Goal: Task Accomplishment & Management: Use online tool/utility

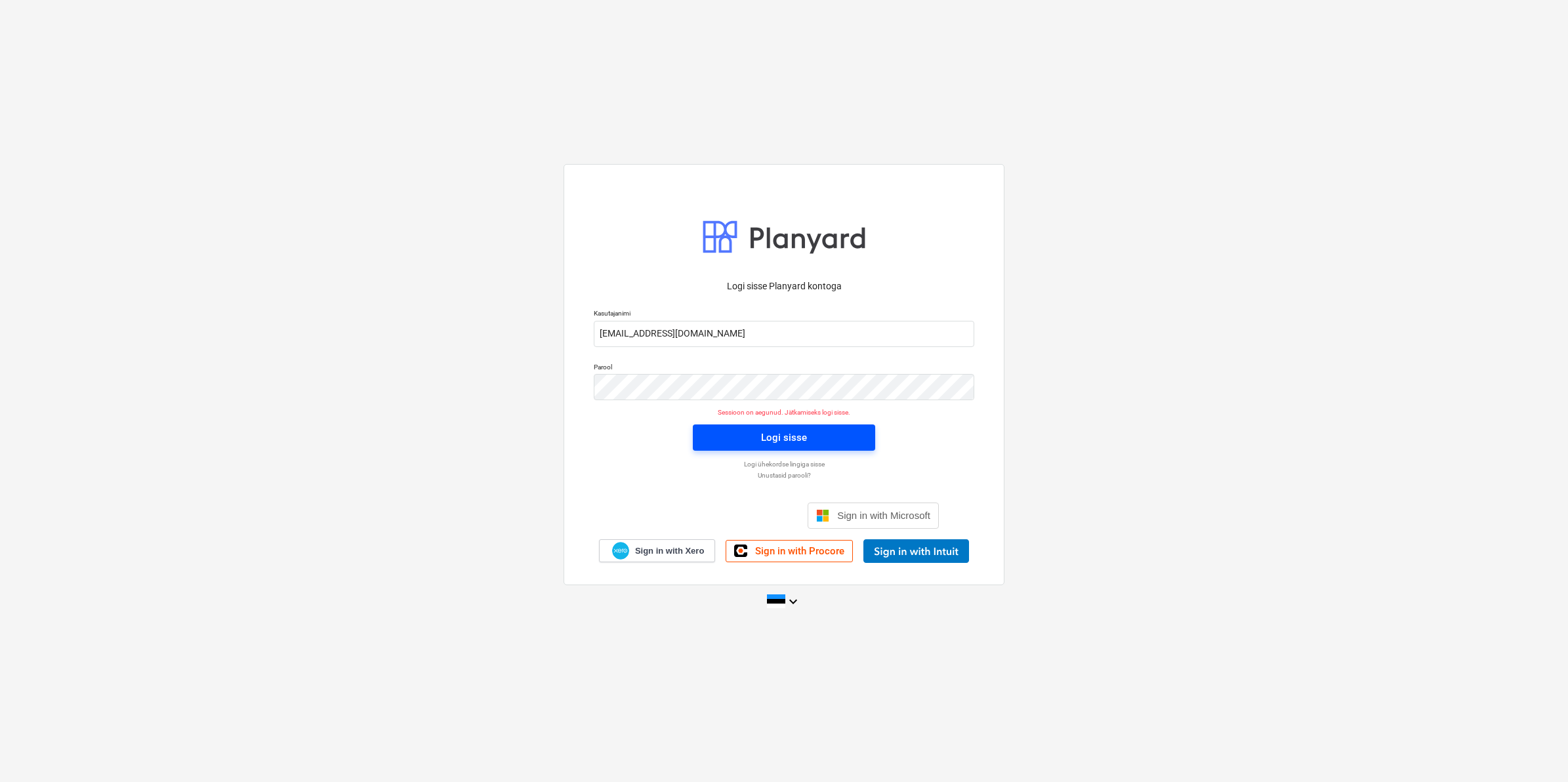
click at [765, 437] on div "Logi sisse" at bounding box center [784, 438] width 46 height 17
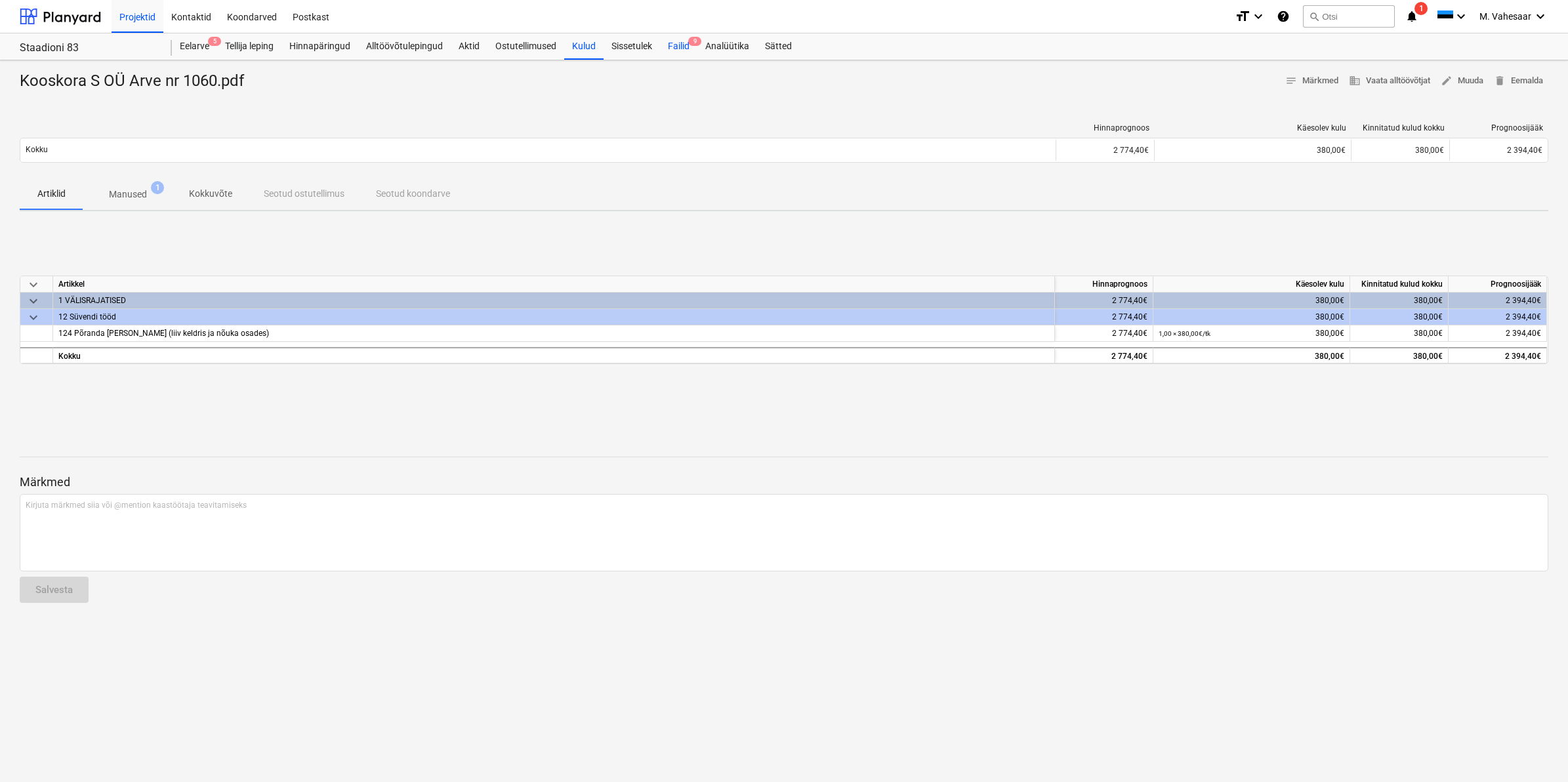
click at [679, 53] on div "Failid 9" at bounding box center [678, 46] width 37 height 26
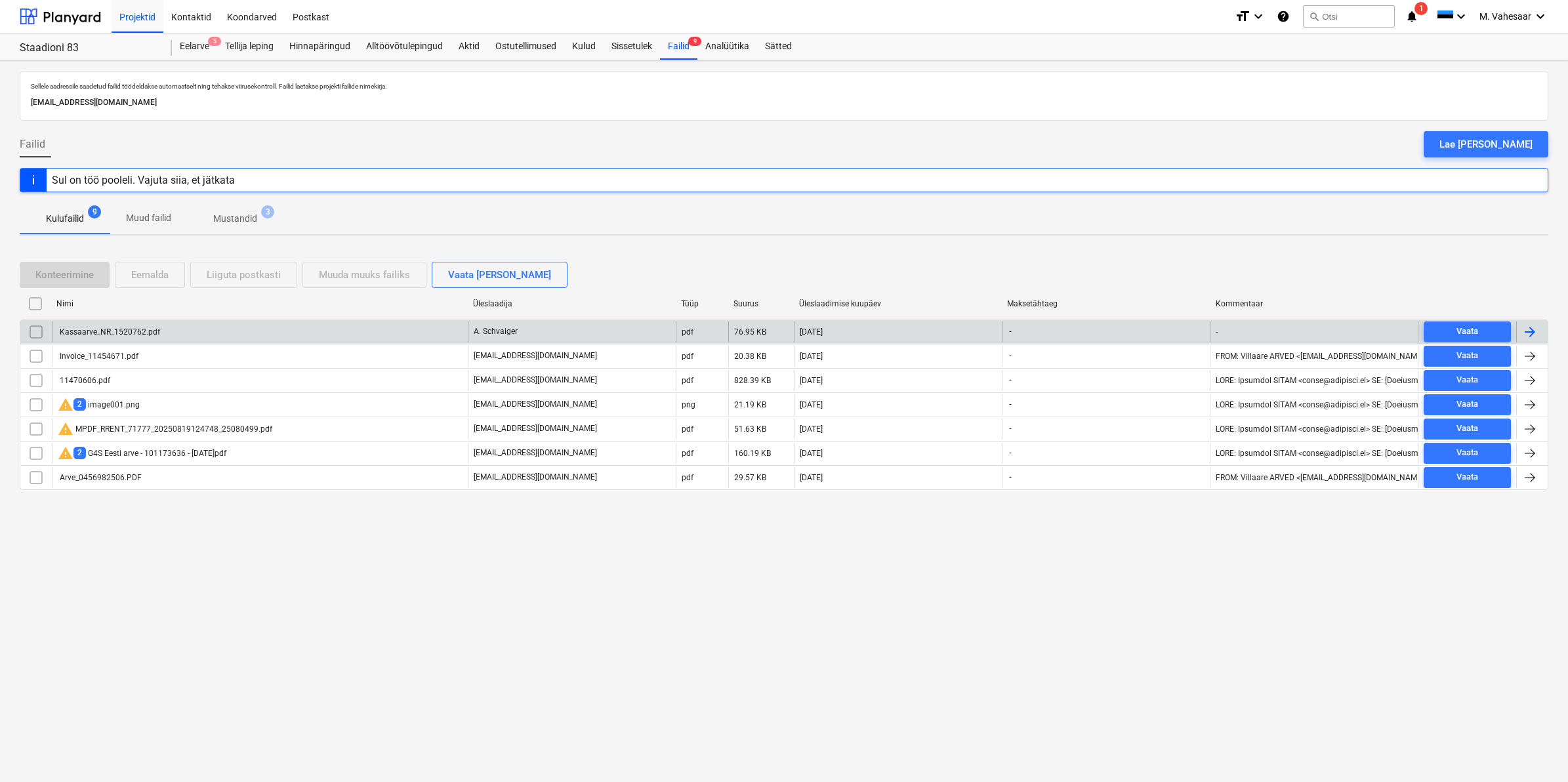
click at [160, 333] on div "Kassaarve_NR_1520762.pdf" at bounding box center [260, 332] width 416 height 21
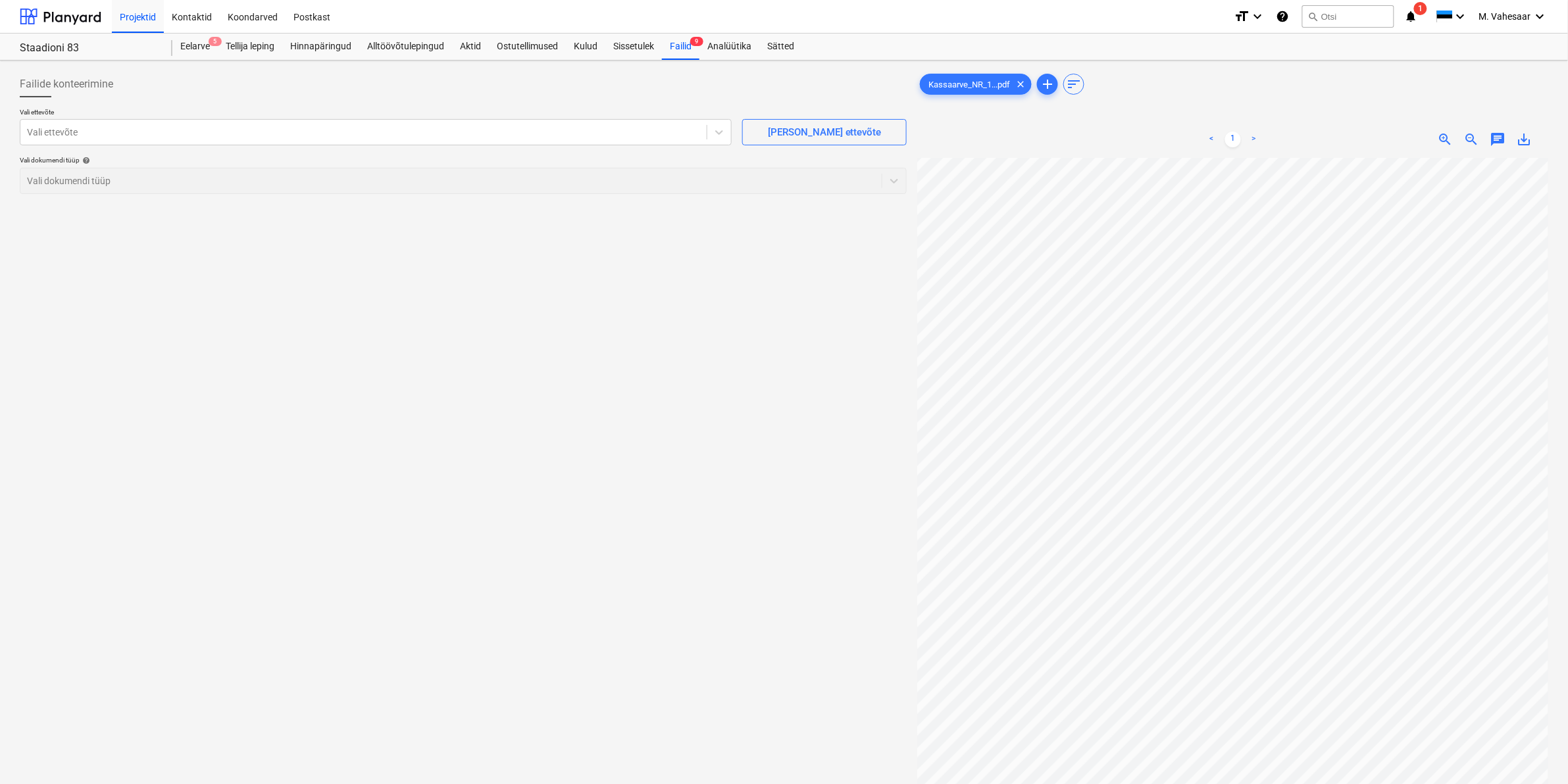
scroll to position [369, 17]
click at [235, 132] on div at bounding box center [363, 132] width 673 height 13
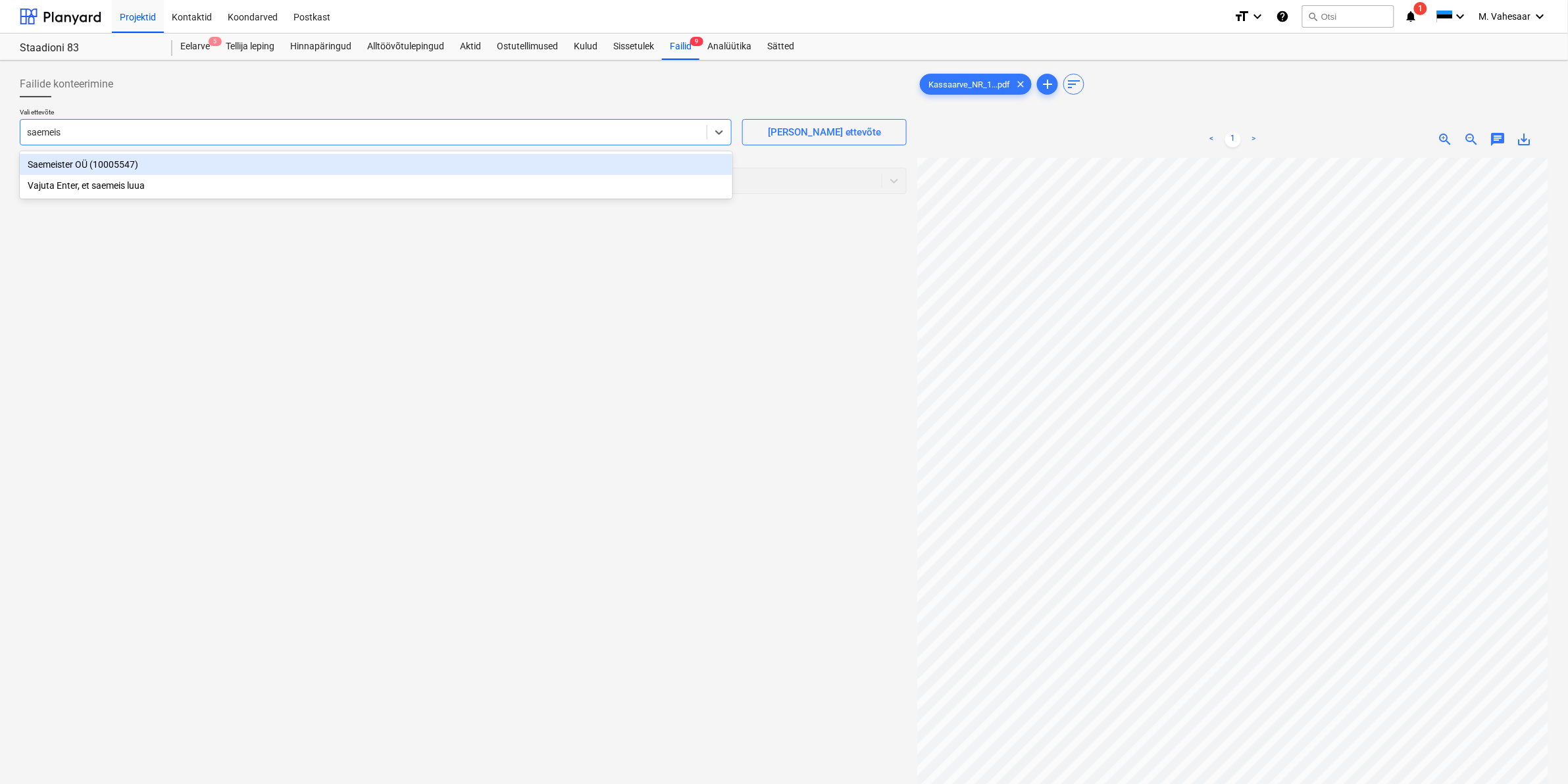
type input "saemeist"
click at [63, 170] on div "Saemeister OÜ (10005547)" at bounding box center [376, 164] width 713 height 21
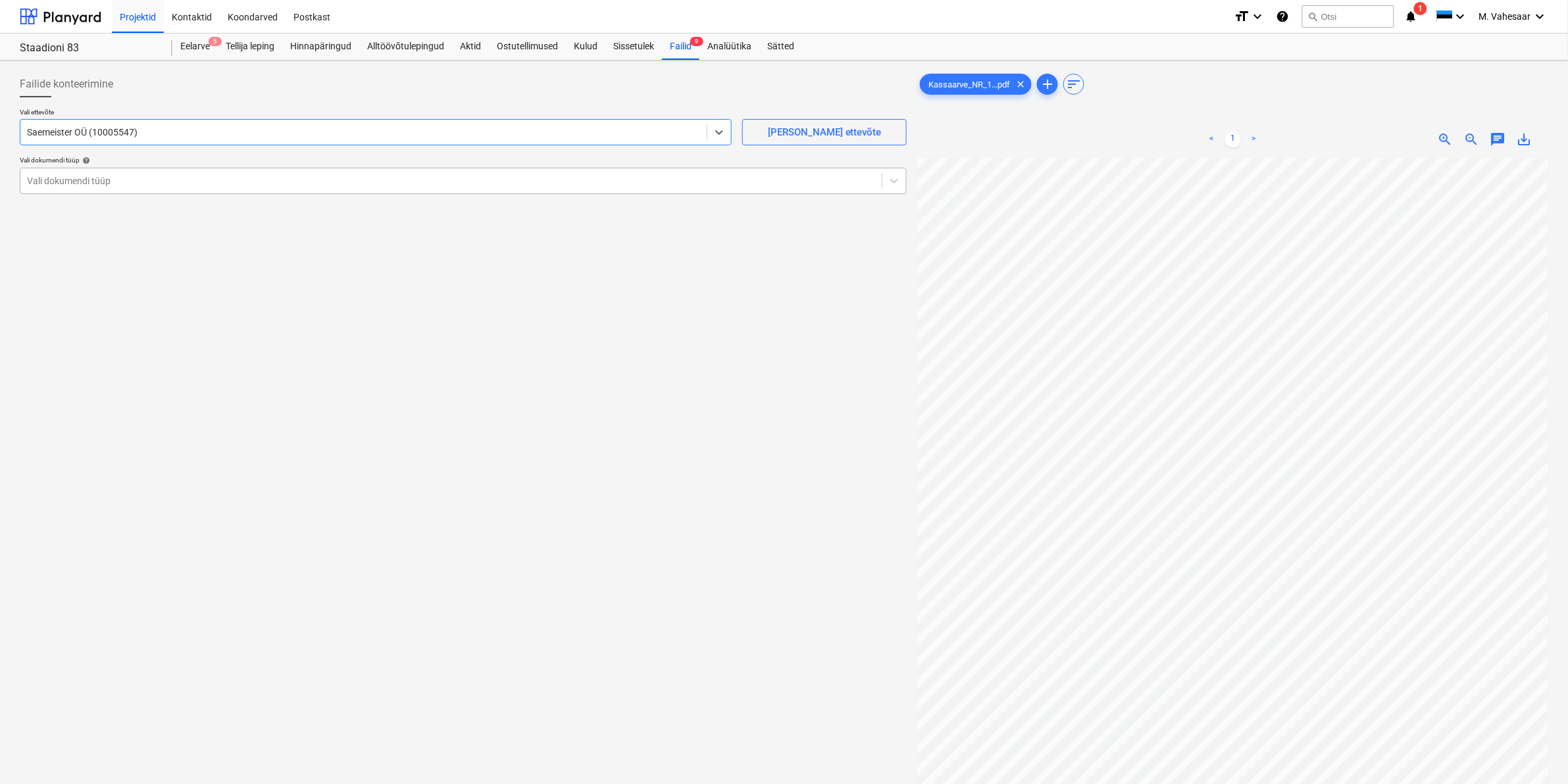
click at [66, 181] on div at bounding box center [451, 181] width 848 height 13
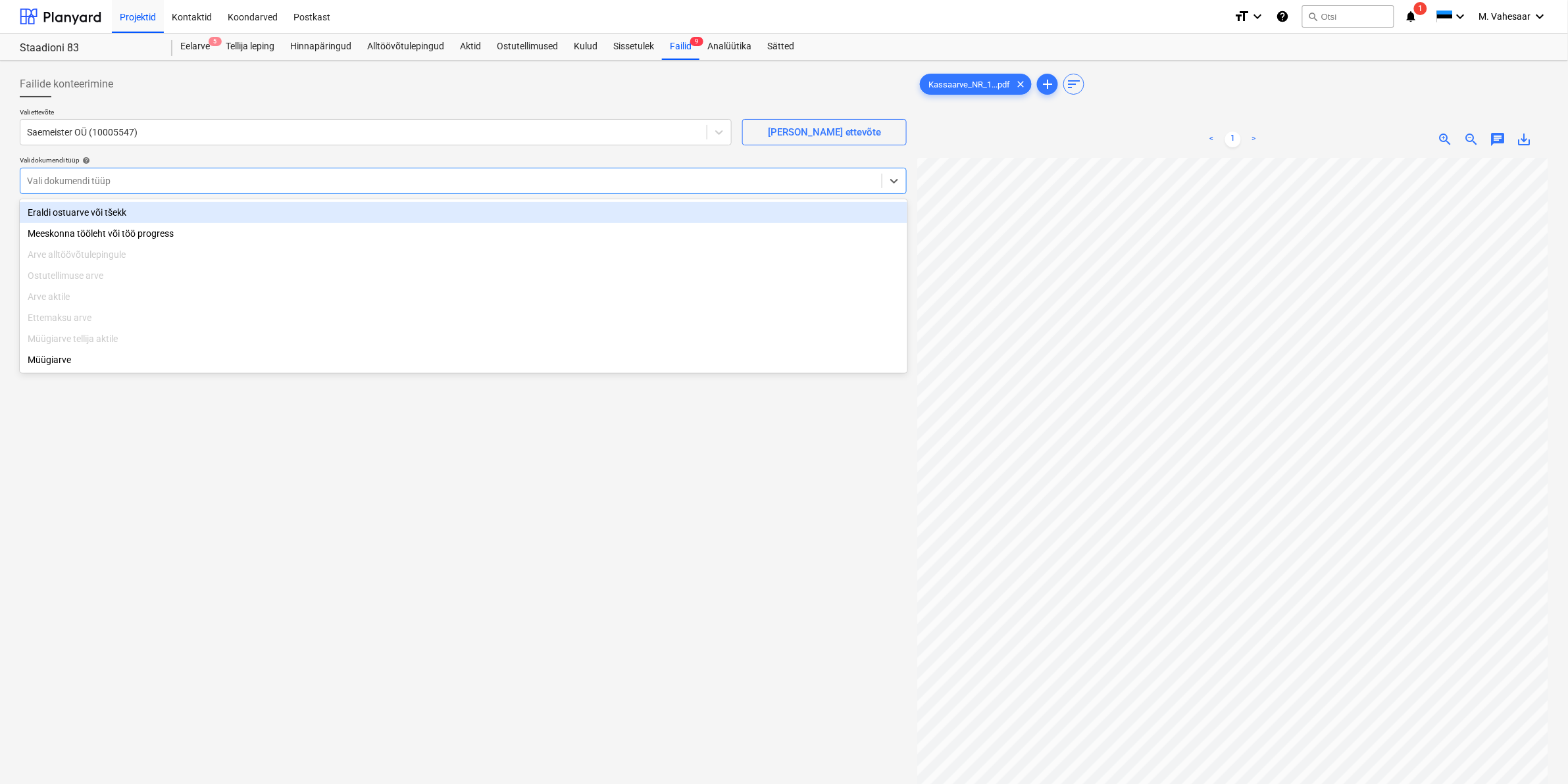
click at [73, 211] on div "Eraldi ostuarve või tšekk" at bounding box center [464, 212] width 888 height 21
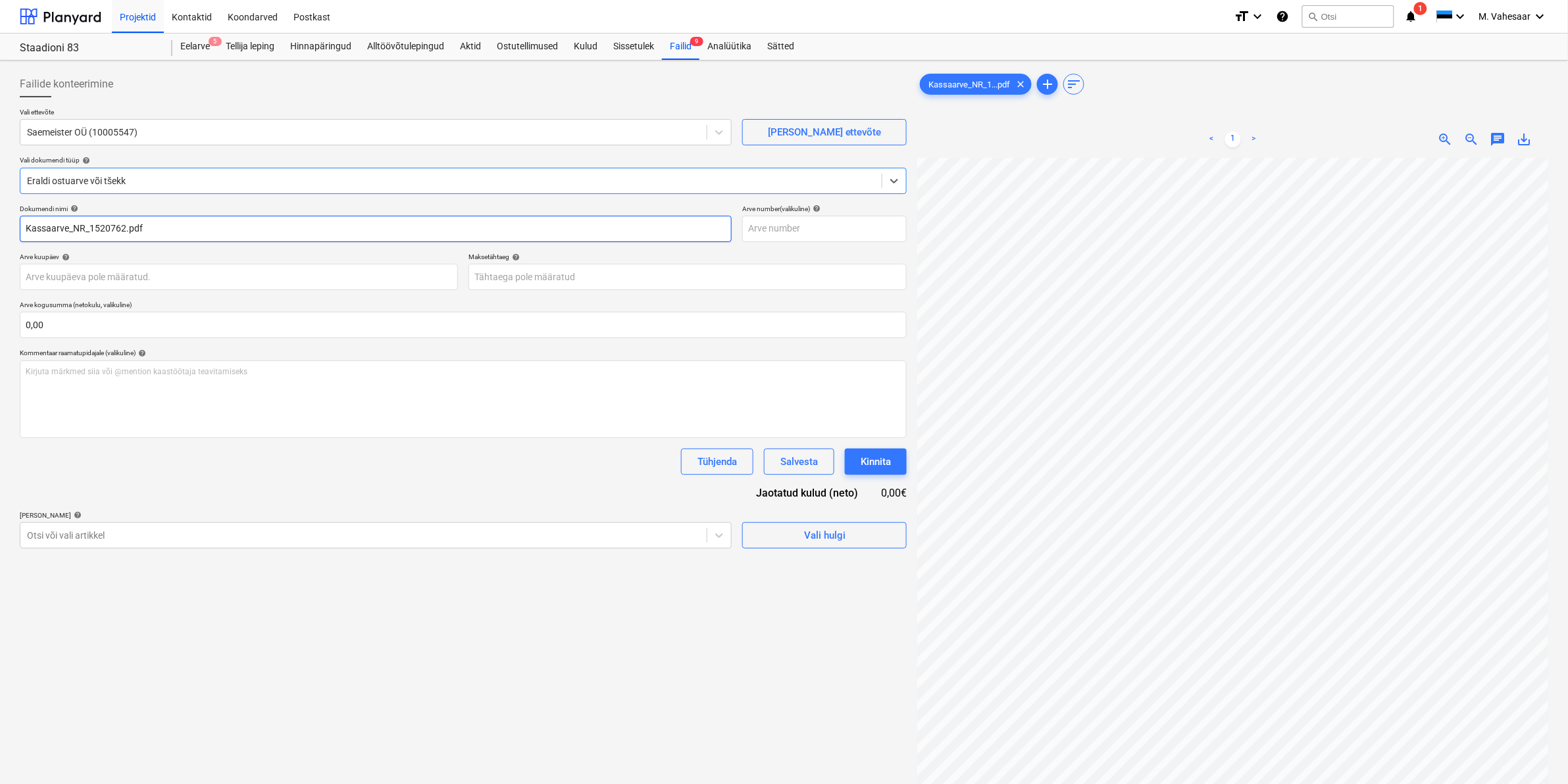
click at [47, 228] on input "Kassaarve_NR_1520762.pdf" at bounding box center [376, 228] width 712 height 26
type input "Saemeister arve_NR_1520762.pdf"
click at [80, 529] on div at bounding box center [363, 535] width 673 height 13
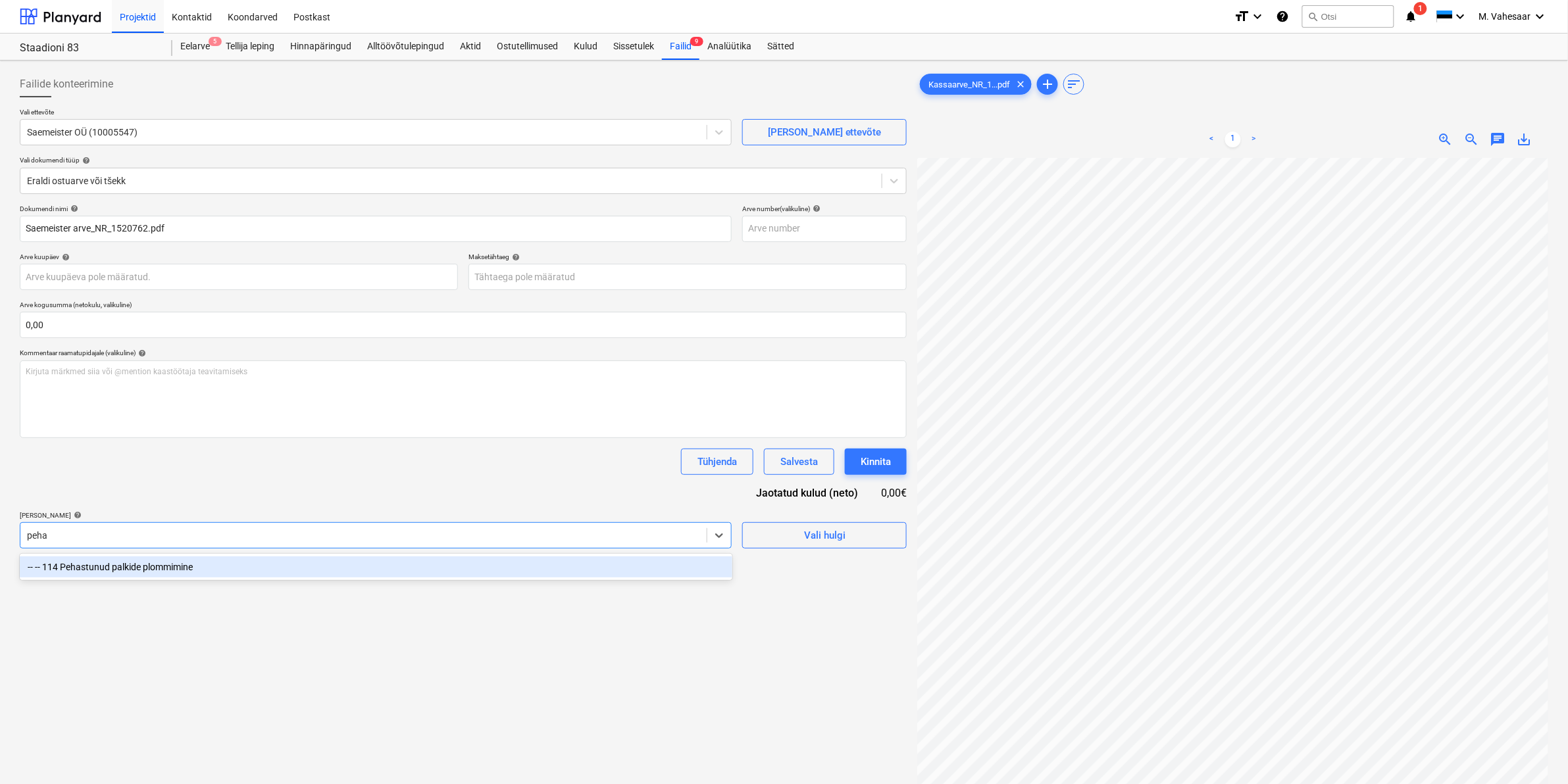
type input "pehas"
click at [112, 570] on div "-- -- 114 Pehastunud palkide plommimine" at bounding box center [376, 567] width 713 height 21
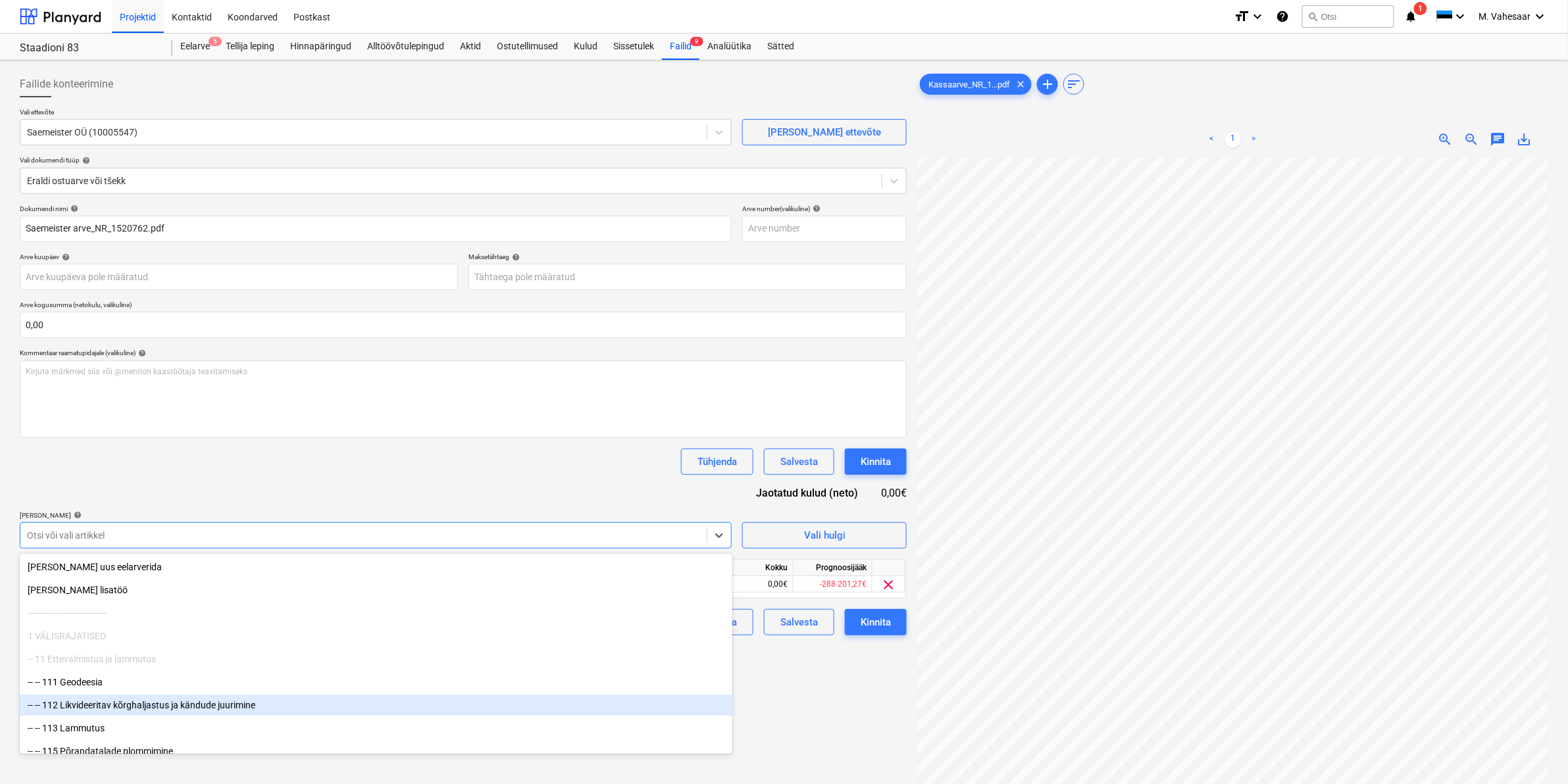
click at [812, 702] on div "Failide konteerimine Vali ettevõte Saemeister OÜ (10005547) [PERSON_NAME] uus e…" at bounding box center [463, 488] width 897 height 845
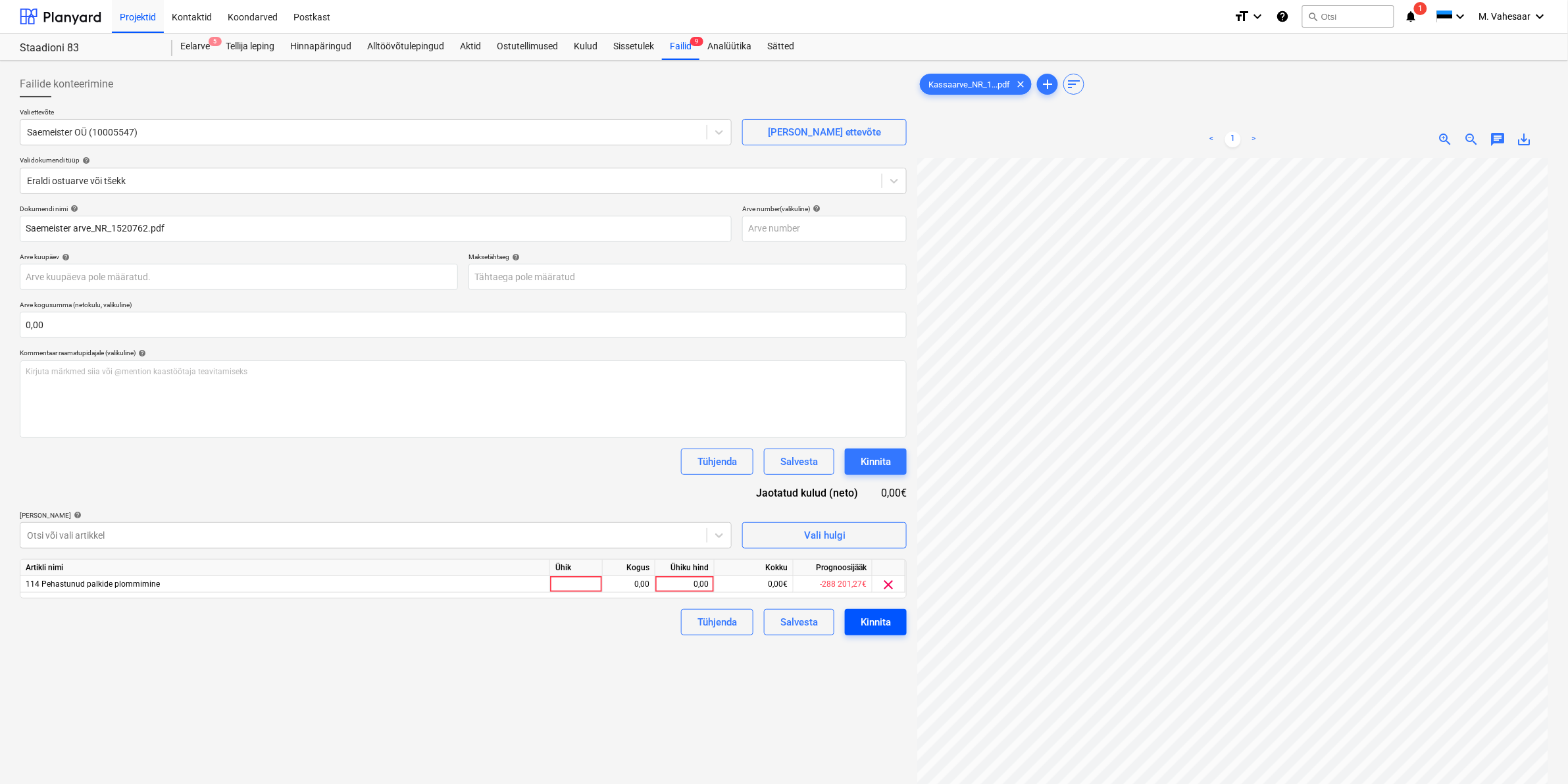
scroll to position [369, 122]
click at [692, 584] on div "0,00" at bounding box center [684, 584] width 48 height 17
type input "33,34"
click at [623, 670] on div "Failide konteerimine Vali ettevõte Saemeister OÜ (10005547) [PERSON_NAME] uus e…" at bounding box center [463, 488] width 897 height 845
click at [867, 619] on div "Kinnita" at bounding box center [876, 622] width 30 height 17
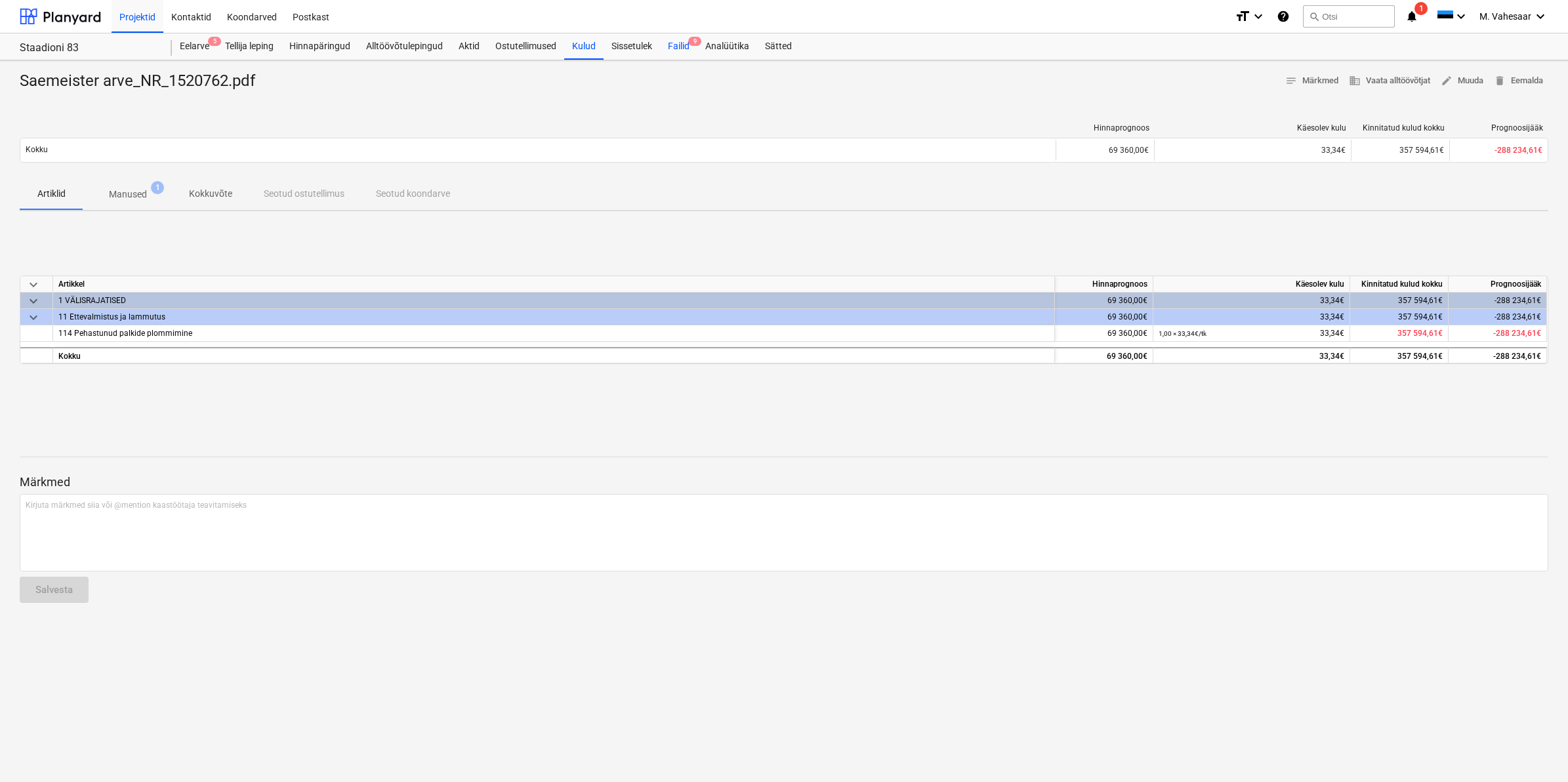
click at [677, 44] on div "Failid 9" at bounding box center [678, 46] width 37 height 26
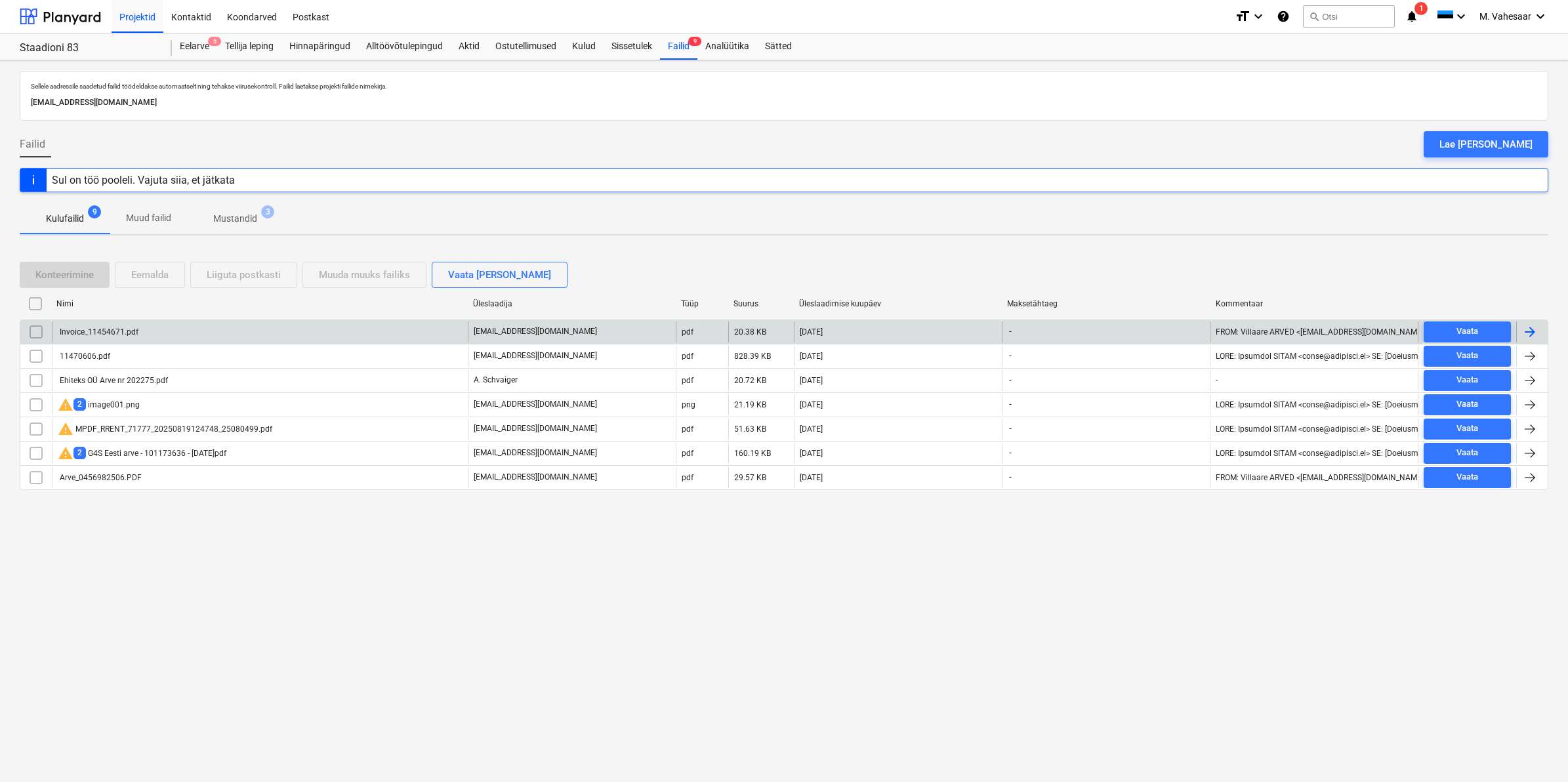
click at [84, 323] on div "Invoice_11454671.pdf" at bounding box center [260, 332] width 416 height 21
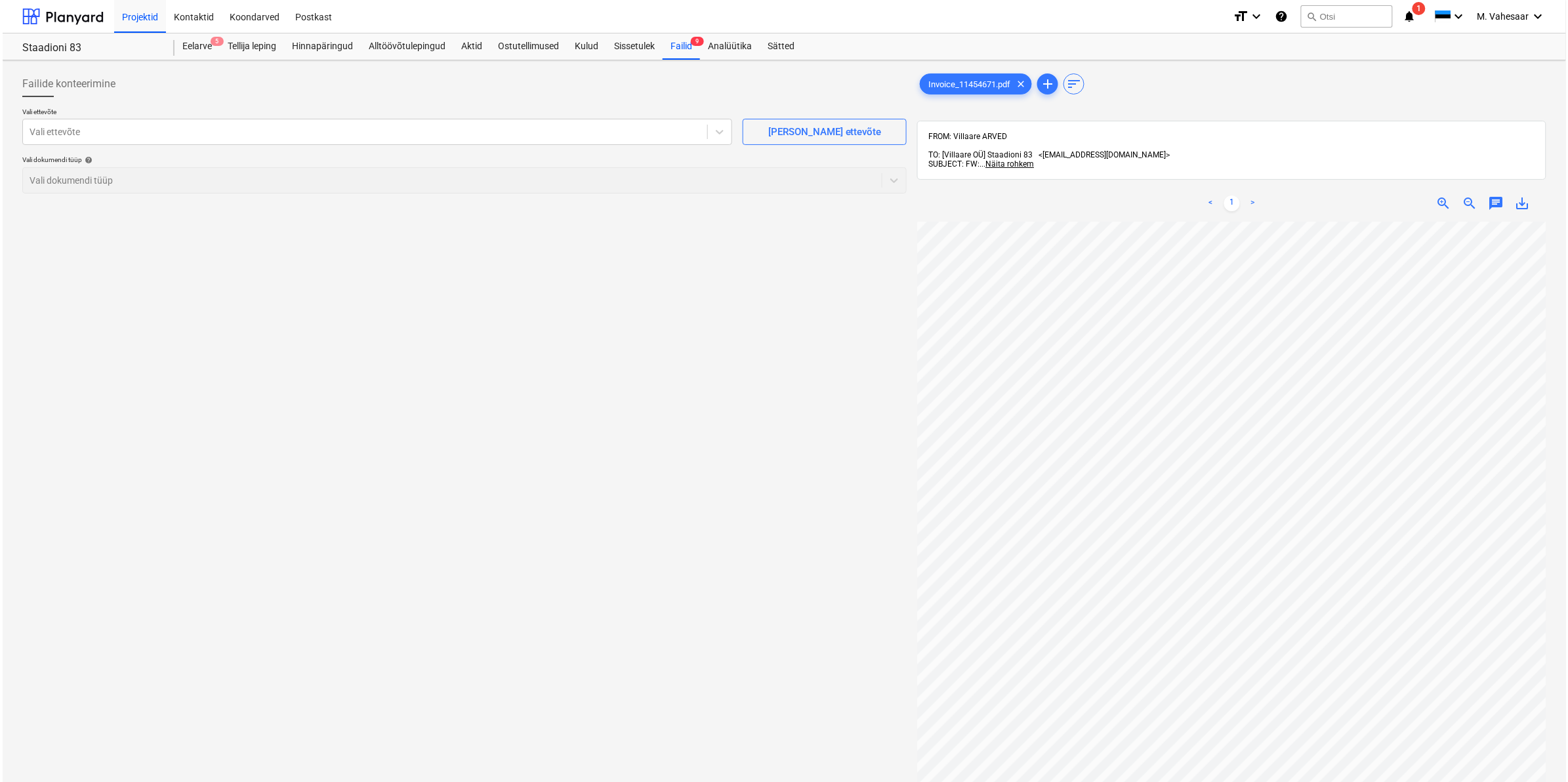
scroll to position [366, 158]
click at [272, 133] on div at bounding box center [362, 132] width 671 height 13
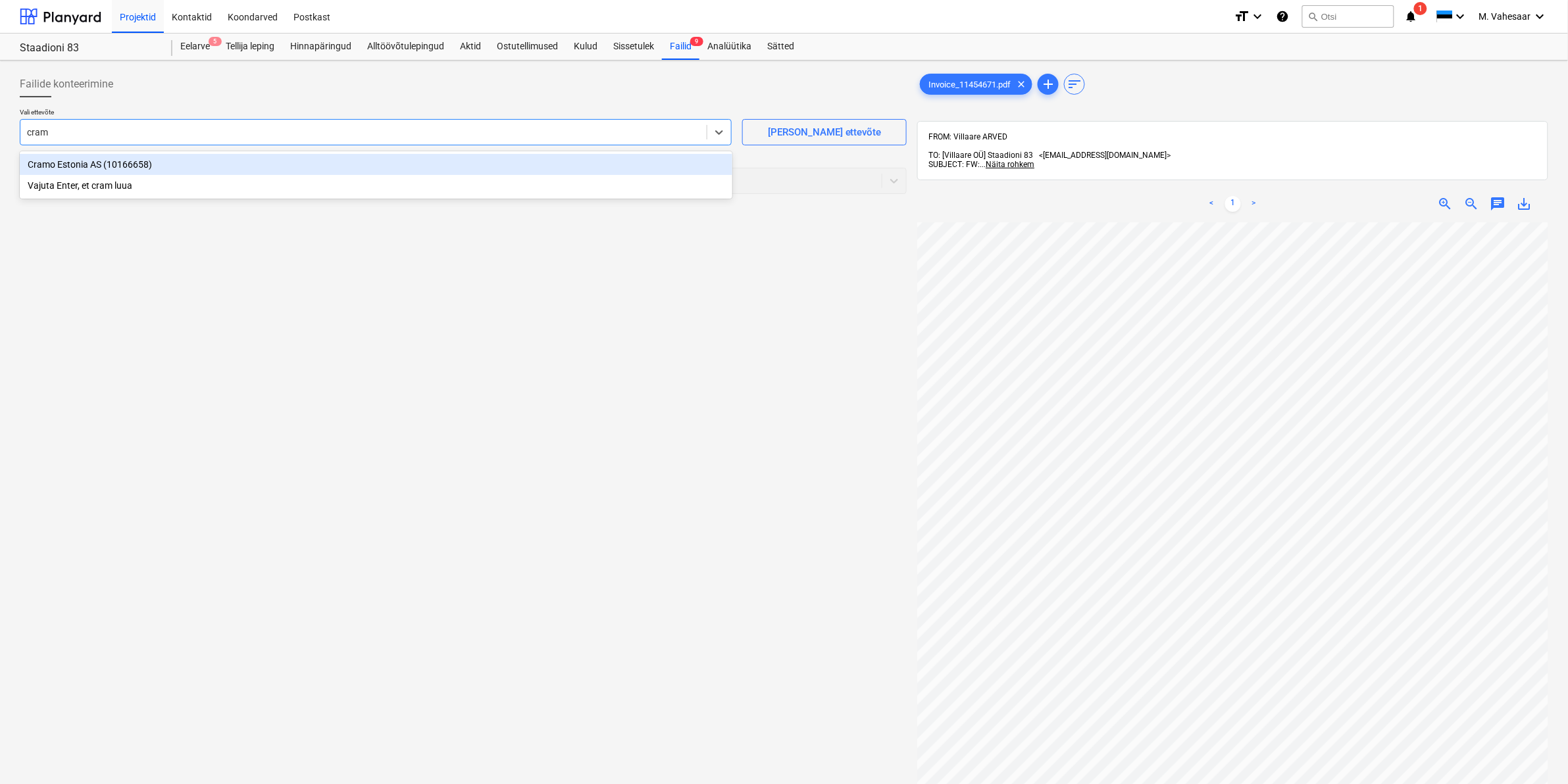
type input "cramo"
click at [60, 155] on div "Cramo Estonia AS (10166658)" at bounding box center [376, 164] width 713 height 21
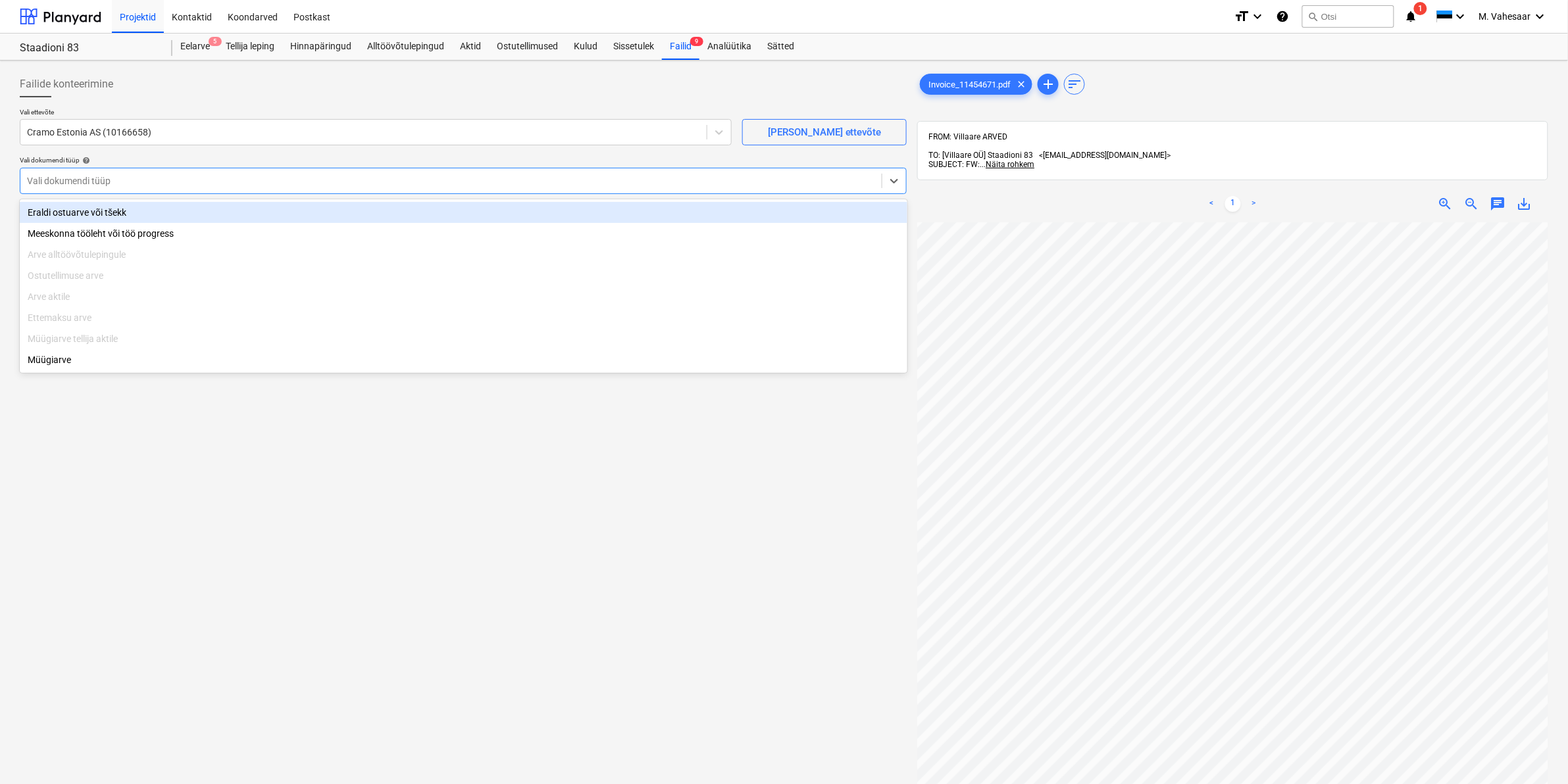
click at [71, 185] on div at bounding box center [451, 181] width 848 height 13
click at [72, 212] on div "Eraldi ostuarve või tšekk" at bounding box center [464, 212] width 888 height 21
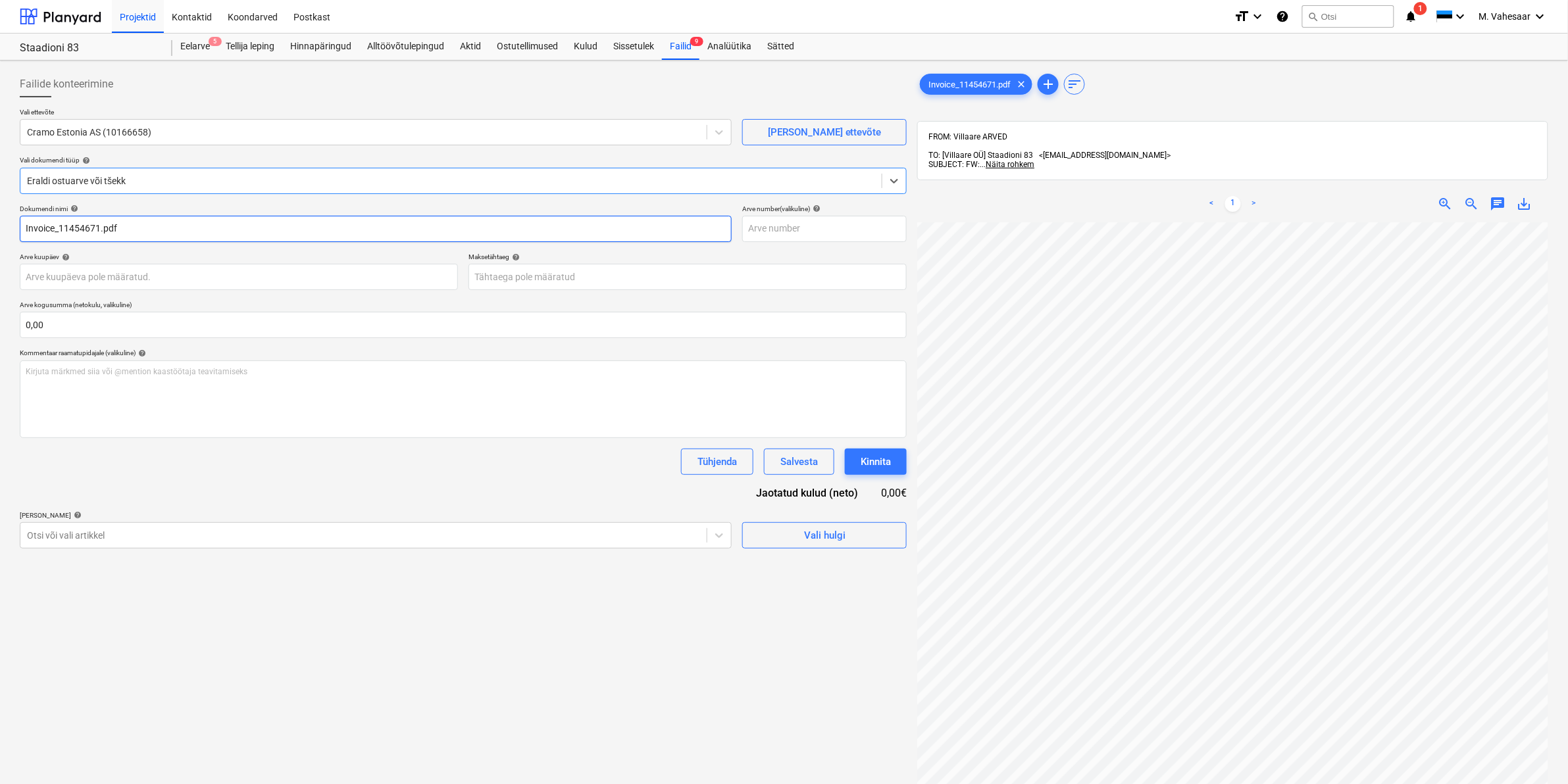
click at [55, 228] on input "Invoice_11454671.pdf" at bounding box center [376, 228] width 712 height 26
type input "[PERSON_NAME] arve_11454671.pdf"
click at [206, 544] on div "Otsi või vali artikkel" at bounding box center [364, 535] width 686 height 18
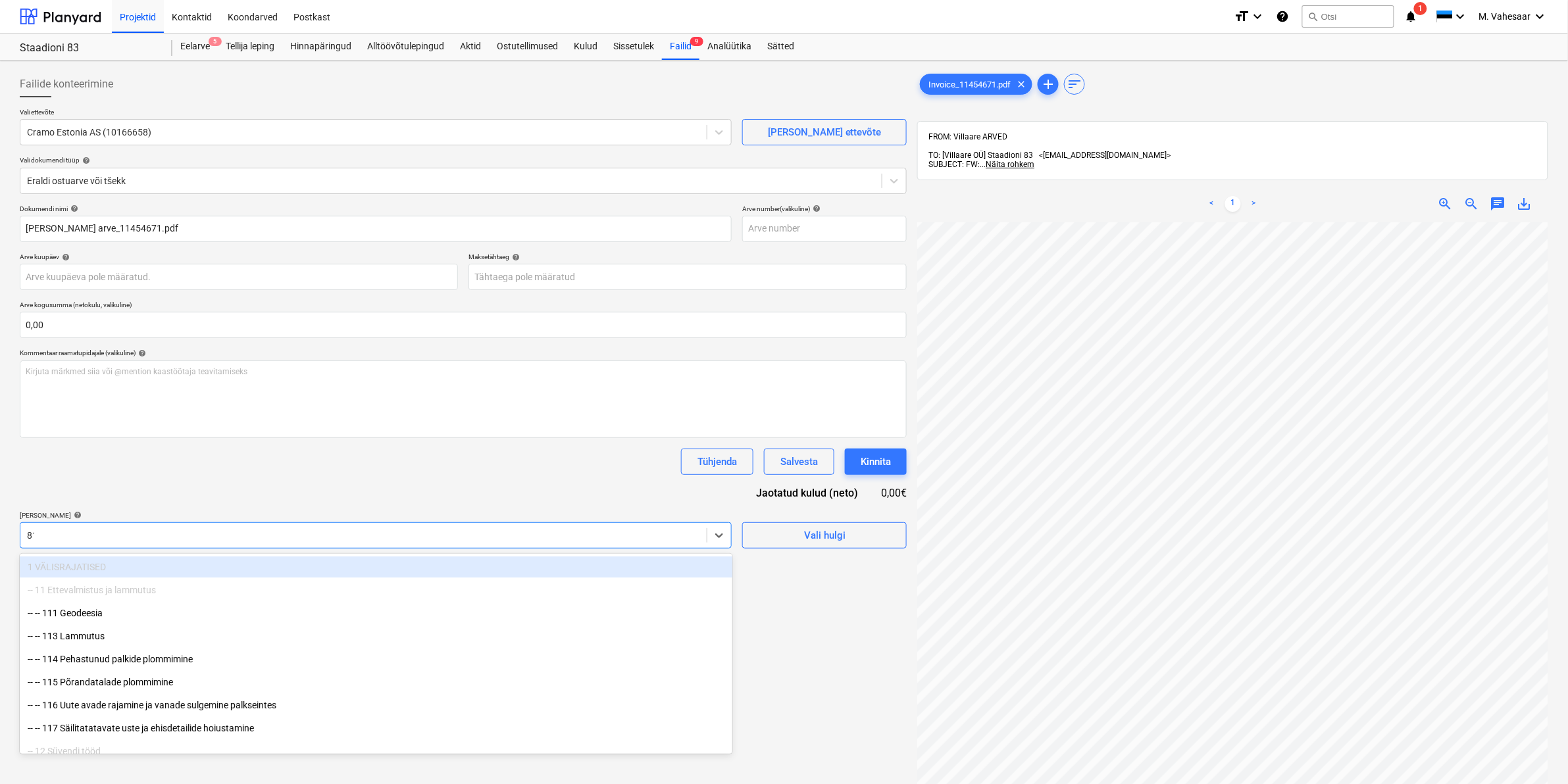
type input "811"
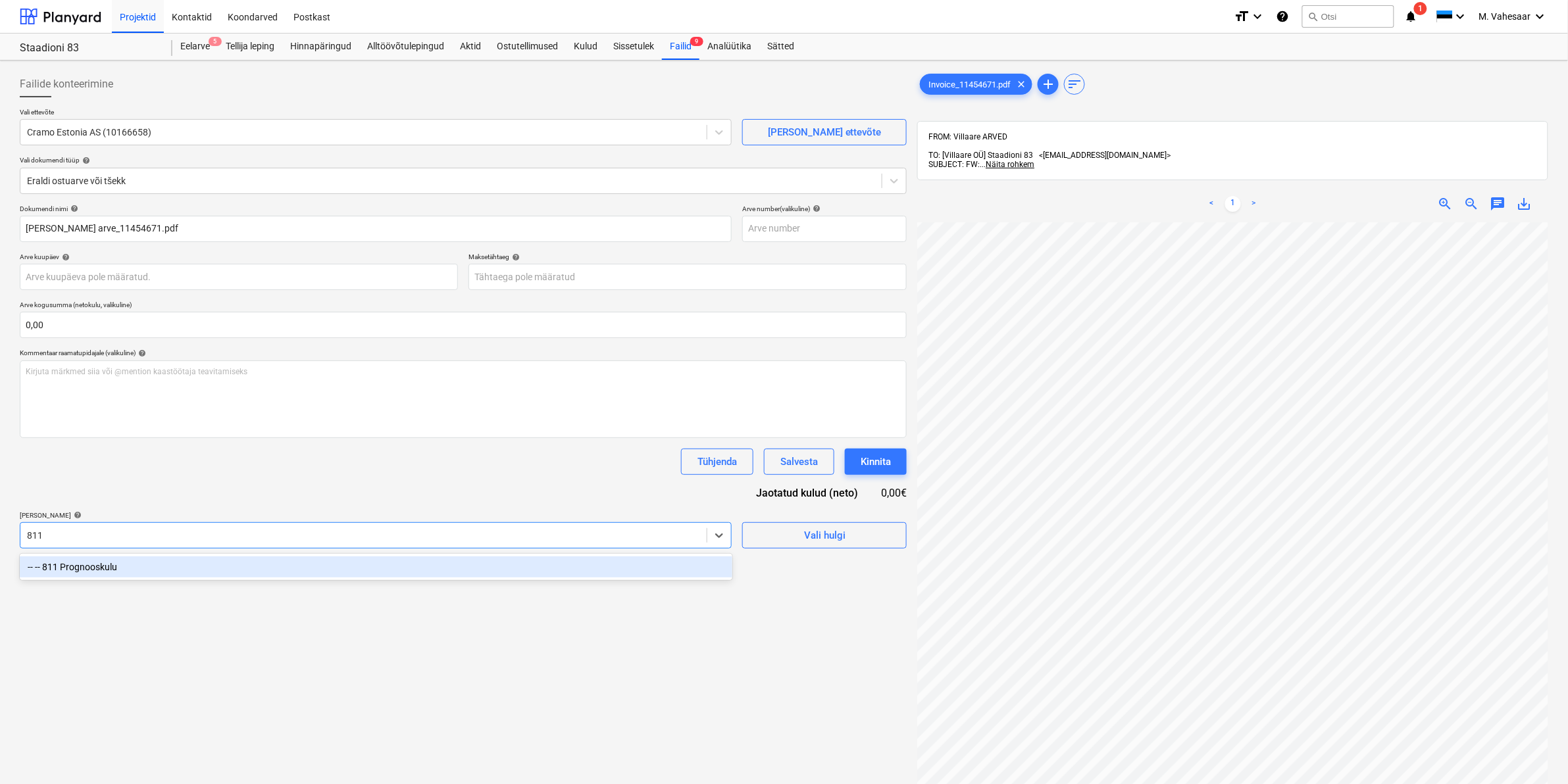
click at [81, 563] on div "-- -- 811 Prognooskulu" at bounding box center [376, 567] width 713 height 21
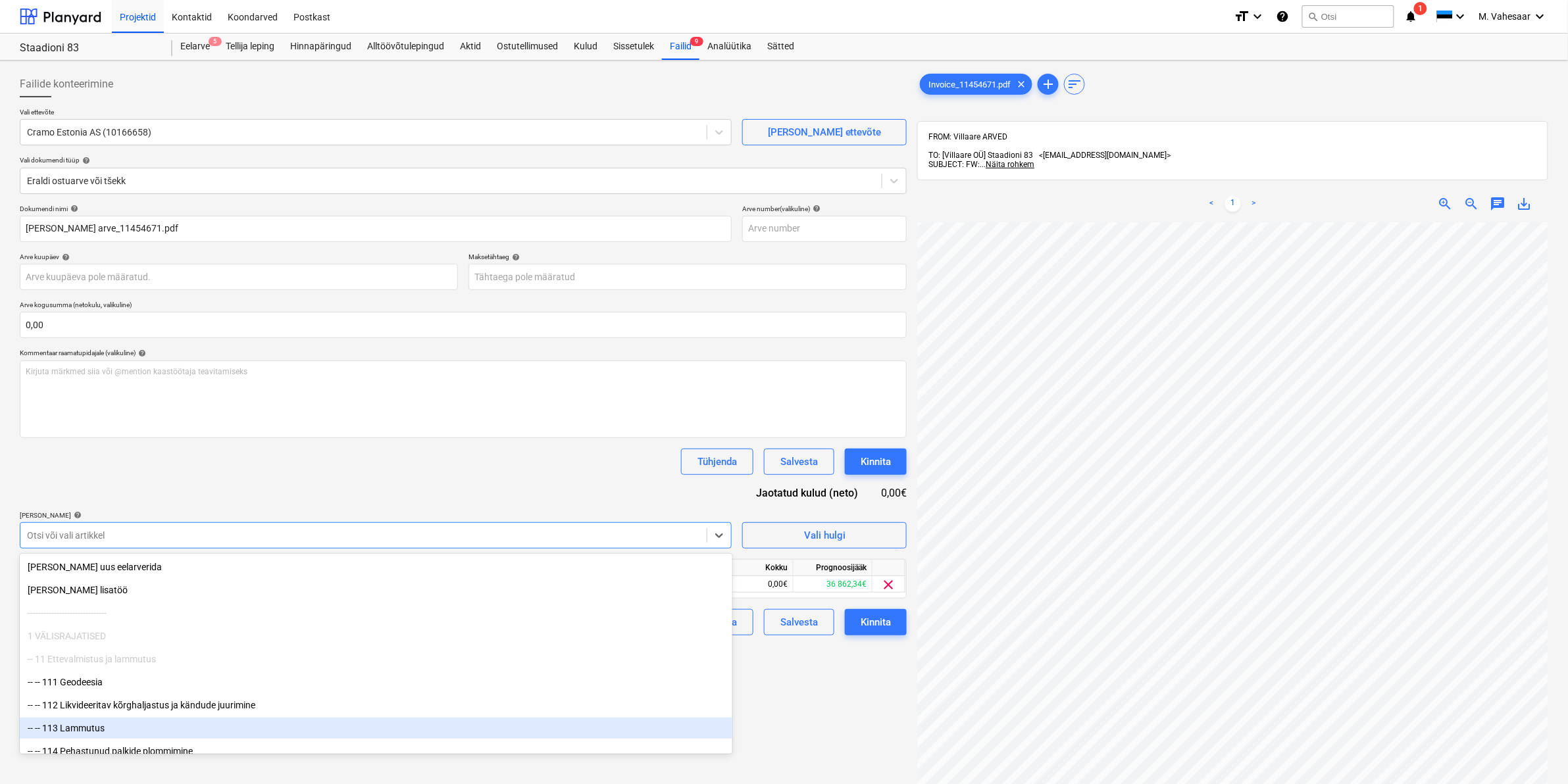
click at [761, 722] on div "Failide konteerimine Vali ettevõte Cramo Estonia AS (10166658) [PERSON_NAME] uu…" at bounding box center [463, 520] width 897 height 909
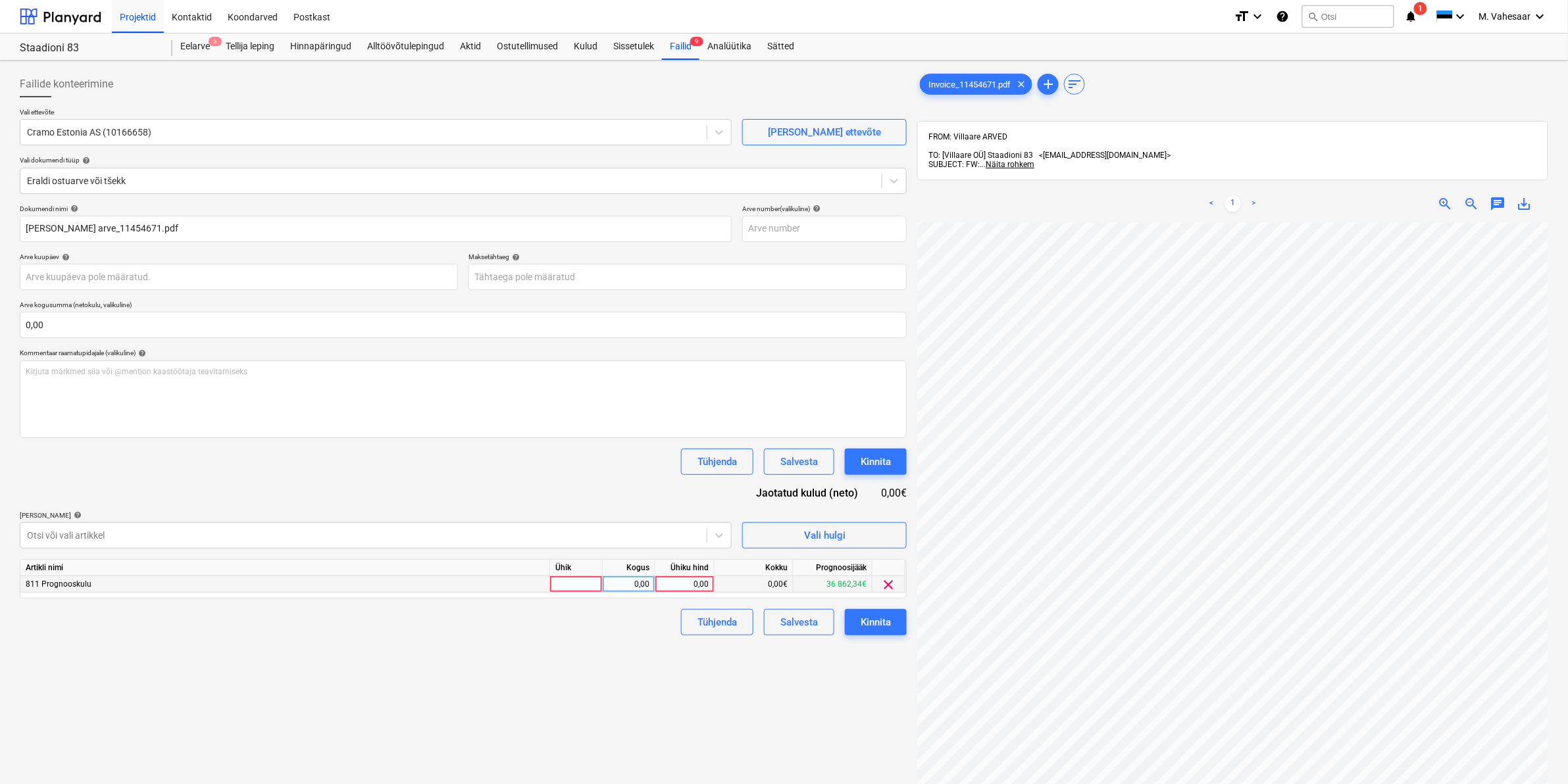
click at [672, 589] on div "0,00" at bounding box center [684, 584] width 48 height 17
type input "130,30"
click at [602, 637] on div "Failide konteerimine Vali ettevõte Cramo Estonia AS (10166658) [PERSON_NAME] uu…" at bounding box center [463, 520] width 897 height 909
click at [893, 624] on button "Kinnita" at bounding box center [876, 622] width 62 height 26
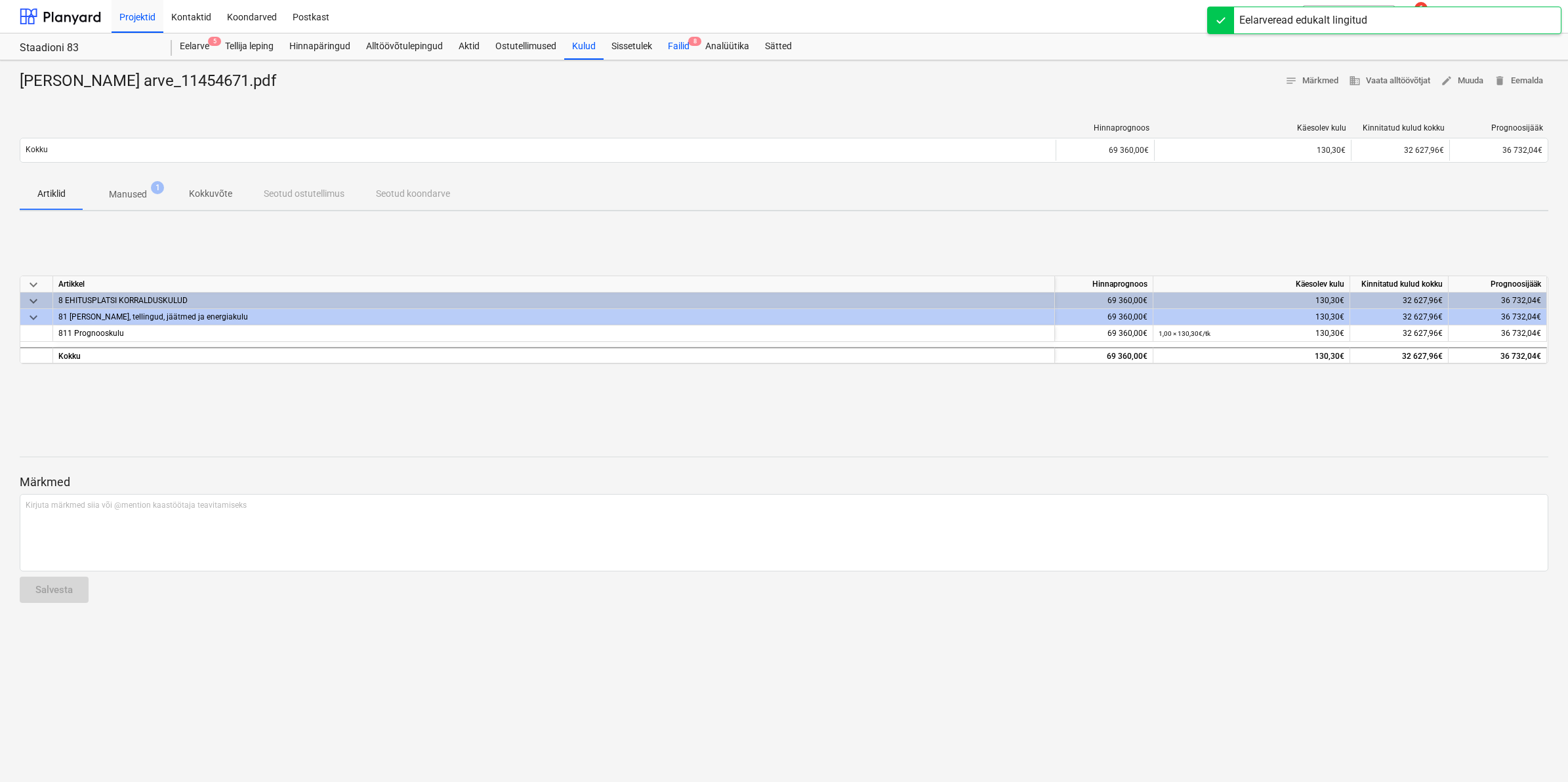
click at [683, 44] on div "Failid 8" at bounding box center [678, 46] width 37 height 26
